Goal: Transaction & Acquisition: Register for event/course

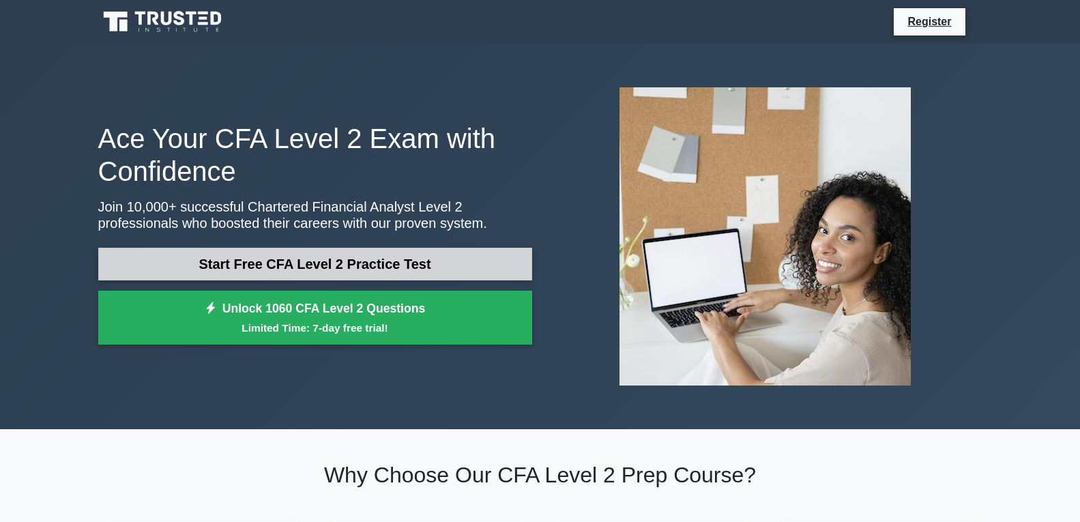
click at [447, 253] on link "Start Free CFA Level 2 Practice Test" at bounding box center [315, 264] width 434 height 33
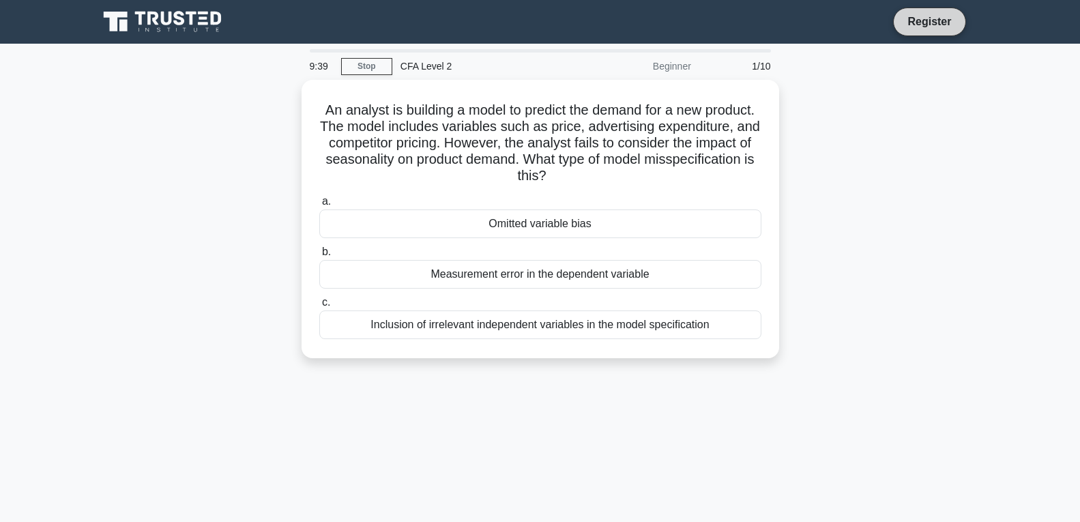
click at [914, 16] on link "Register" at bounding box center [930, 21] width 60 height 17
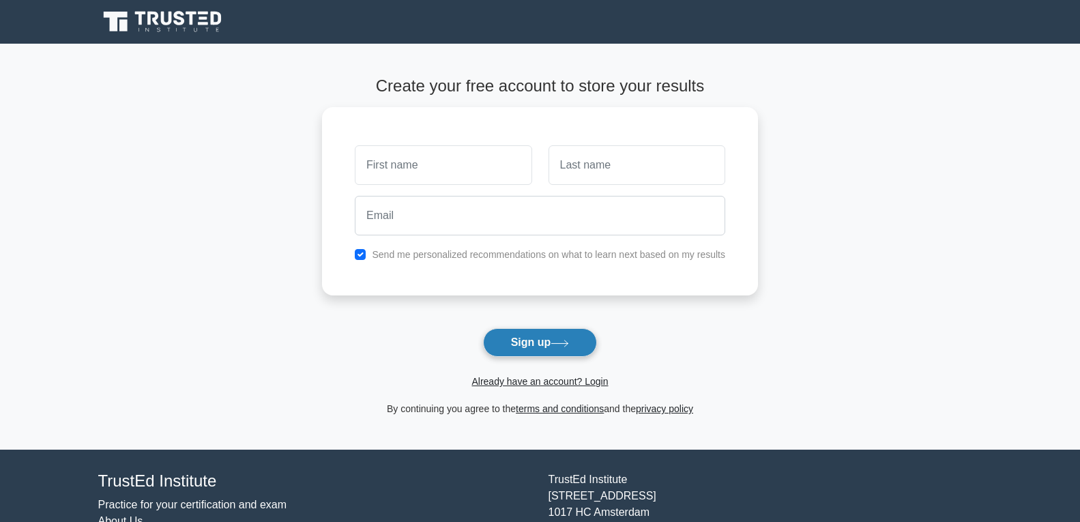
click at [532, 341] on button "Sign up" at bounding box center [540, 342] width 115 height 29
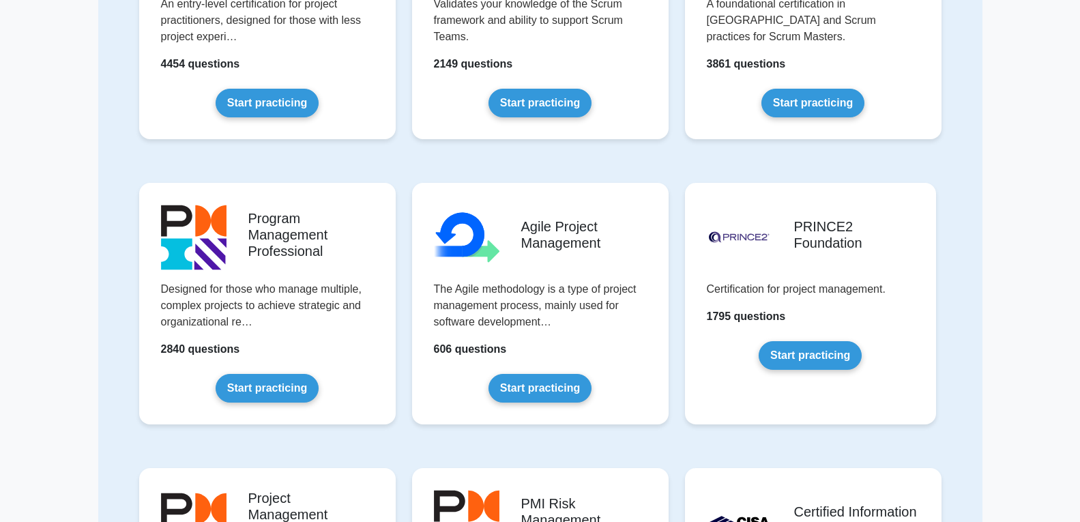
scroll to position [614, 0]
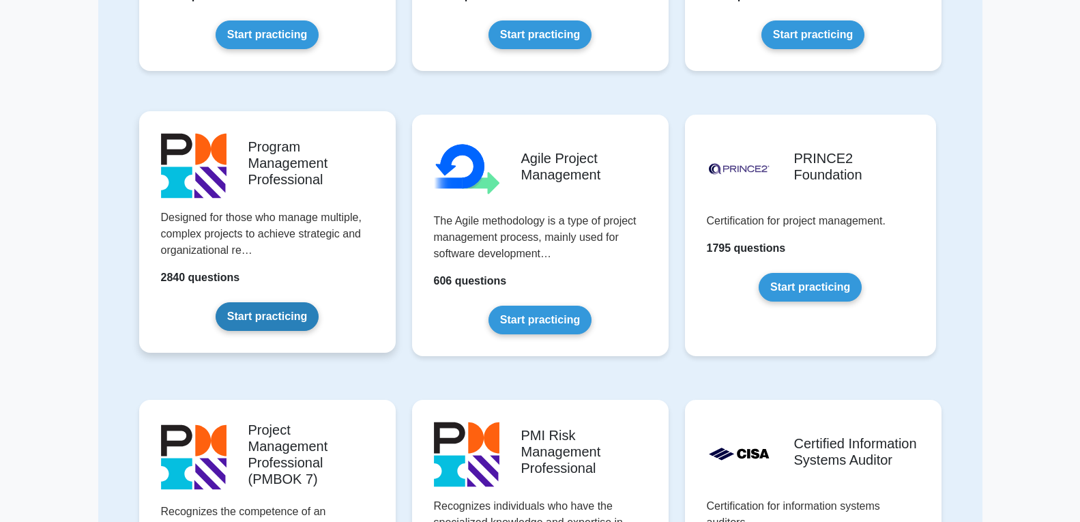
click at [265, 322] on link "Start practicing" at bounding box center [267, 316] width 103 height 29
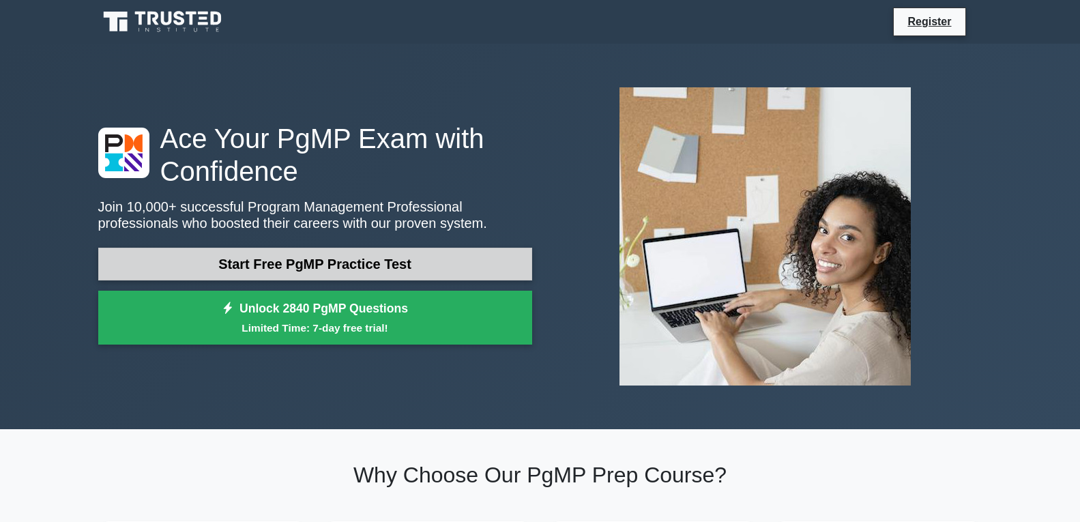
click at [289, 263] on link "Start Free PgMP Practice Test" at bounding box center [315, 264] width 434 height 33
